Goal: Check status: Check status

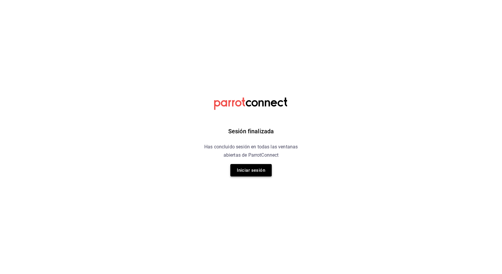
click at [245, 173] on button "Iniciar sesión" at bounding box center [250, 170] width 41 height 12
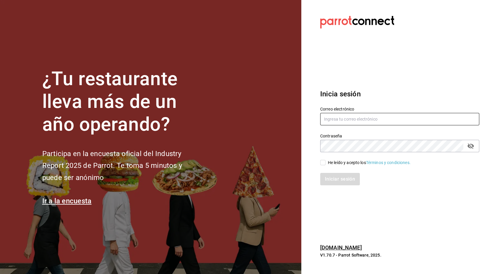
type input "[EMAIL_ADDRESS][PERSON_NAME][DOMAIN_NAME]"
click at [323, 165] on input "He leído y acepto los Términos y condiciones." at bounding box center [322, 162] width 5 height 5
checkbox input "true"
click at [330, 177] on button "Iniciar sesión" at bounding box center [340, 179] width 40 height 12
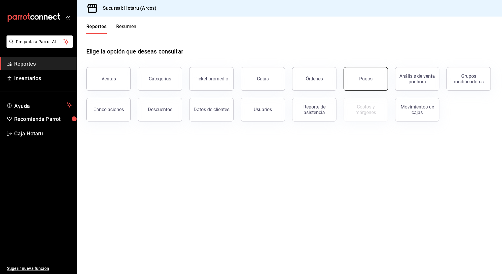
click at [360, 89] on button "Pagos" at bounding box center [366, 79] width 44 height 24
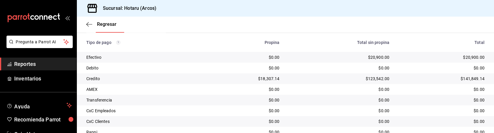
scroll to position [123, 0]
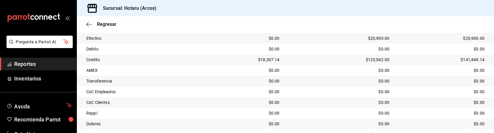
click at [206, 59] on td "$18,307.14" at bounding box center [243, 59] width 81 height 11
click at [293, 91] on div "$0.00" at bounding box center [339, 91] width 101 height 6
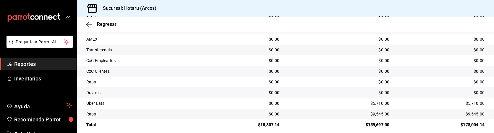
scroll to position [161, 0]
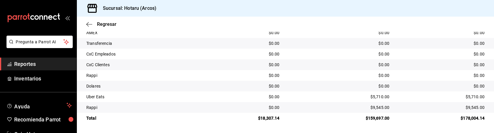
click at [318, 65] on div "$0.00" at bounding box center [339, 65] width 101 height 6
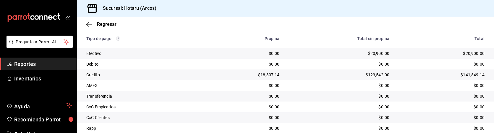
scroll to position [103, 0]
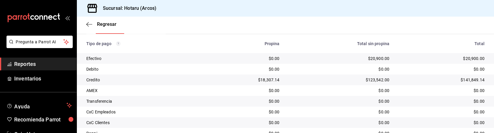
click at [311, 46] on th "Total sin propina" at bounding box center [340, 43] width 110 height 19
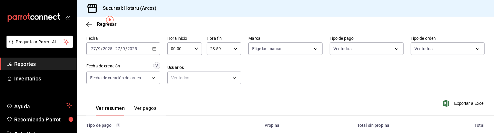
scroll to position [22, 0]
